Goal: Task Accomplishment & Management: Use online tool/utility

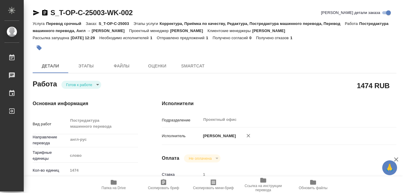
type textarea "x"
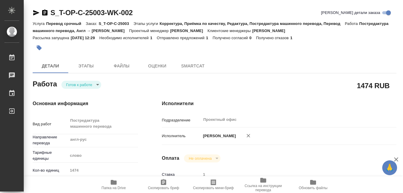
type textarea "x"
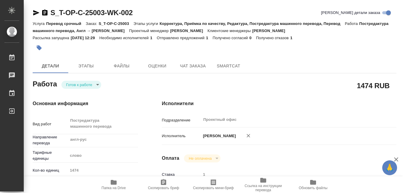
type textarea "x"
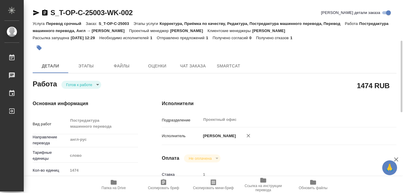
scroll to position [59, 0]
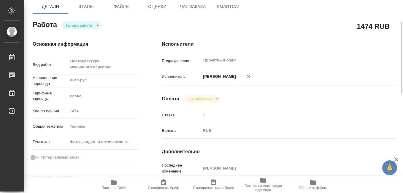
type textarea "x"
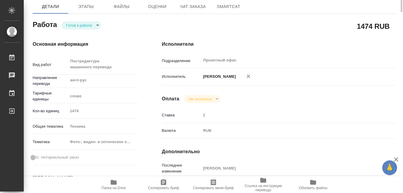
scroll to position [0, 0]
